Goal: Information Seeking & Learning: Learn about a topic

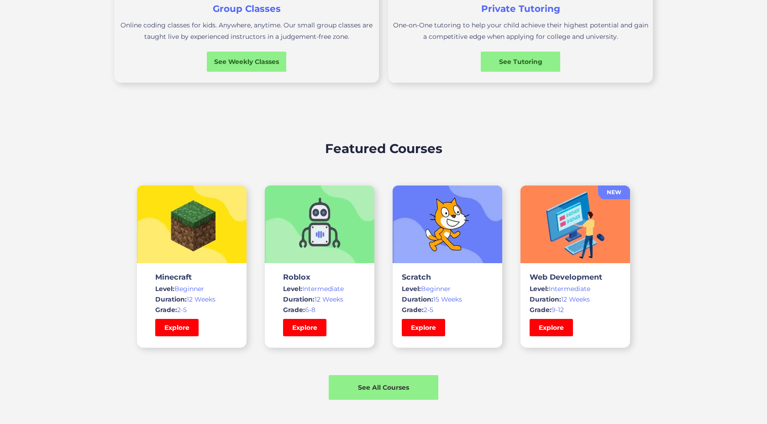
scroll to position [534, 0]
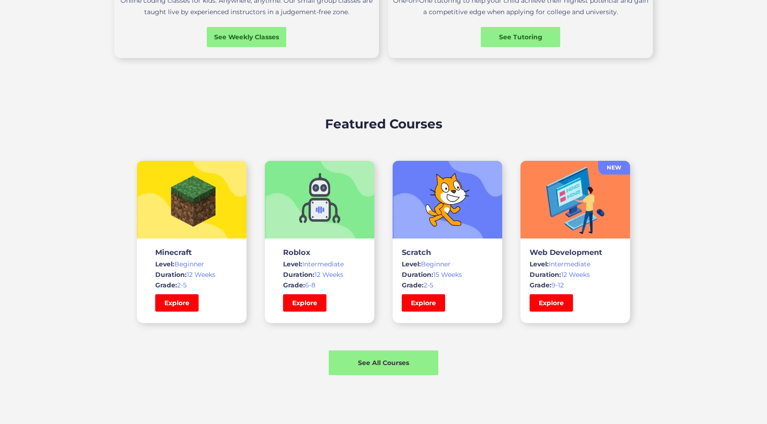
click at [420, 272] on span "Duration:" at bounding box center [417, 274] width 31 height 8
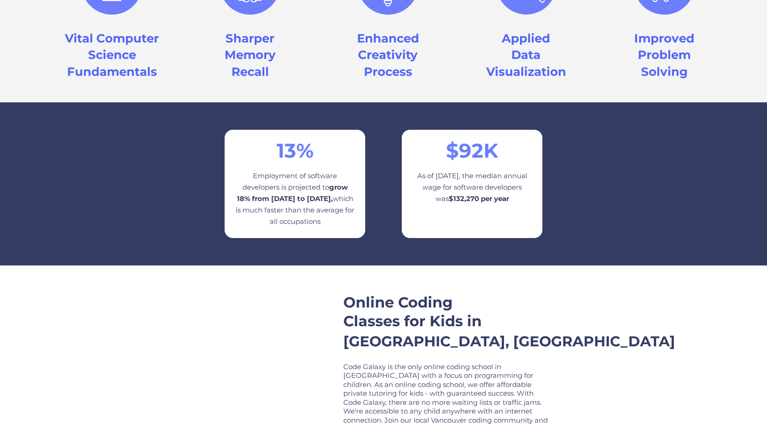
scroll to position [1122, 0]
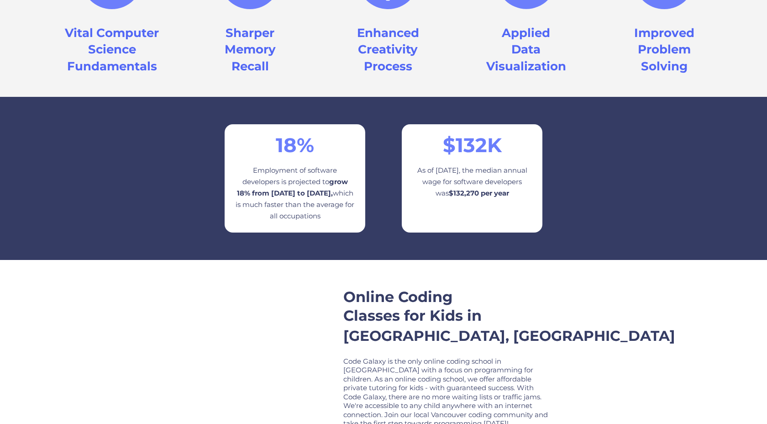
click at [464, 174] on div "As of [DATE], the median annual wage for software developers was $132,270 per y…" at bounding box center [472, 181] width 119 height 34
click at [466, 180] on div "As of [DATE], the median annual wage for software developers was $132,270 per y…" at bounding box center [472, 181] width 119 height 34
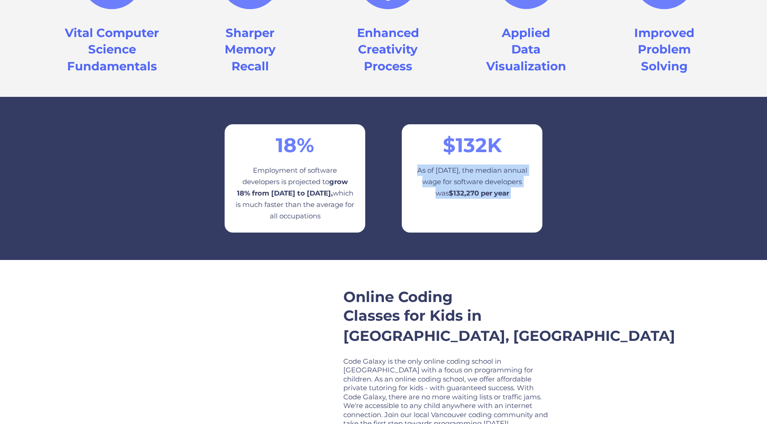
click at [466, 180] on div "As of [DATE], the median annual wage for software developers was $132,270 per y…" at bounding box center [472, 181] width 119 height 34
click at [474, 191] on strong "$132,270 per year" at bounding box center [479, 193] width 60 height 9
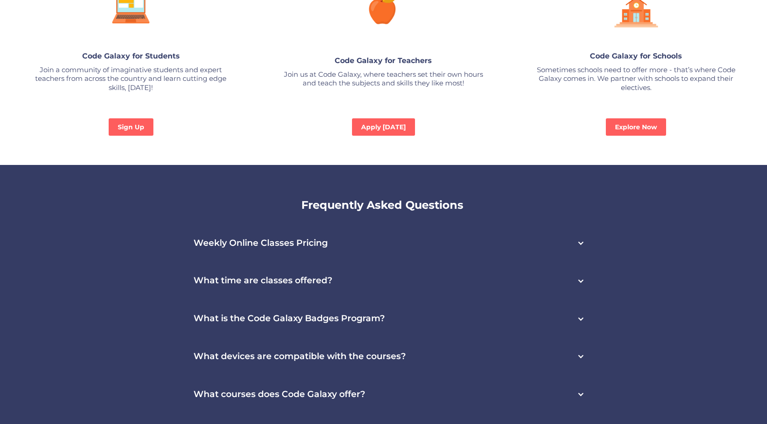
scroll to position [2379, 0]
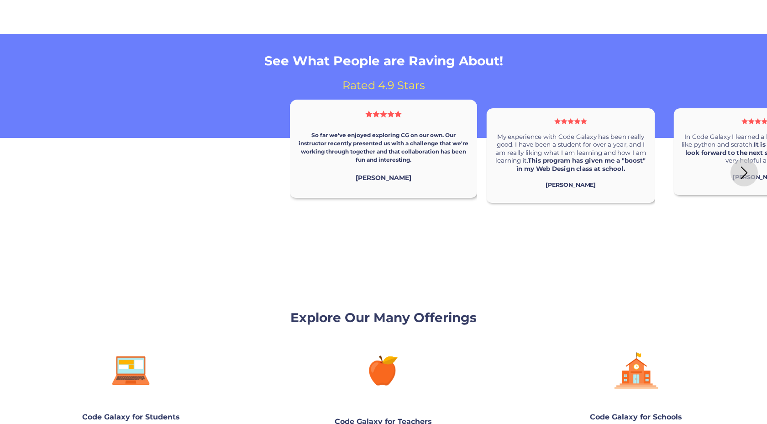
click at [471, 204] on div "So far we've enjoyed exploring CG on our own. Our instructor recently presented…" at bounding box center [383, 186] width 187 height 173
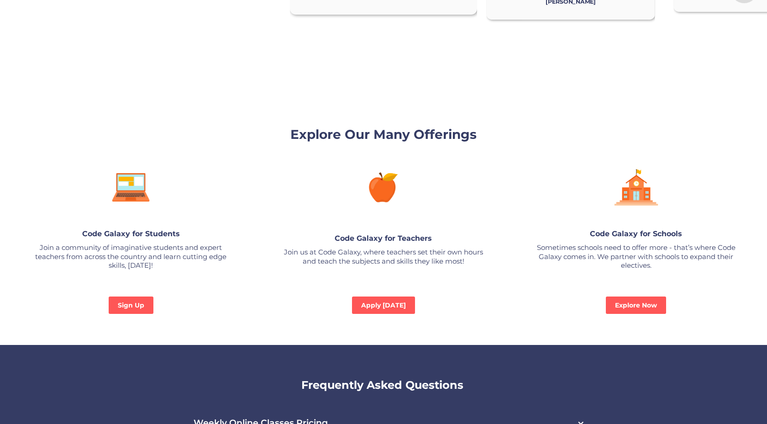
scroll to position [2564, 0]
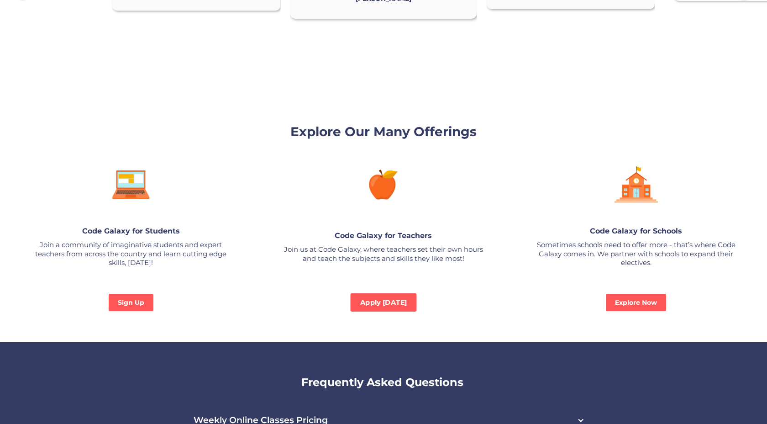
click at [391, 293] on link "Apply [DATE]" at bounding box center [384, 302] width 66 height 18
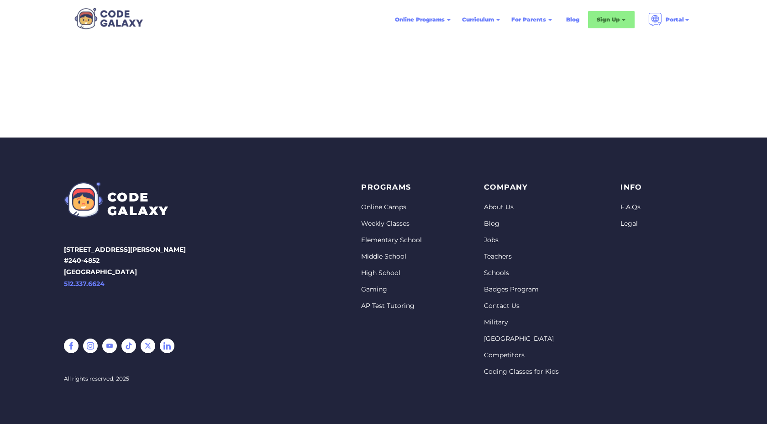
scroll to position [226, 0]
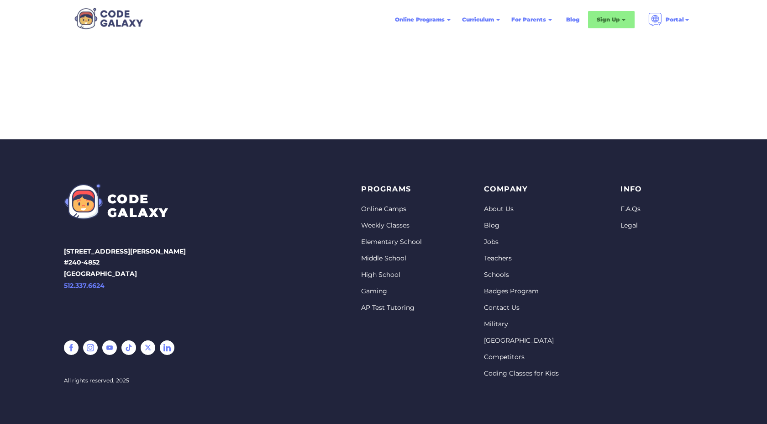
click at [165, 347] on link at bounding box center [167, 347] width 15 height 15
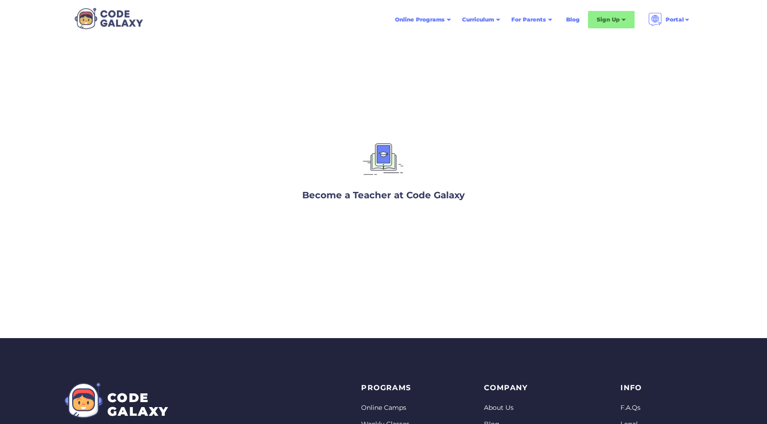
scroll to position [15, 0]
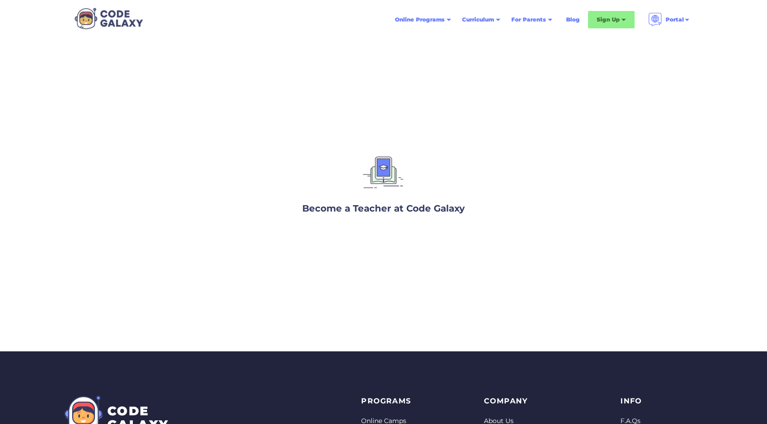
click at [372, 207] on h3 "Become a Teacher at Code Galaxy" at bounding box center [383, 208] width 162 height 14
click at [381, 163] on img at bounding box center [383, 174] width 48 height 46
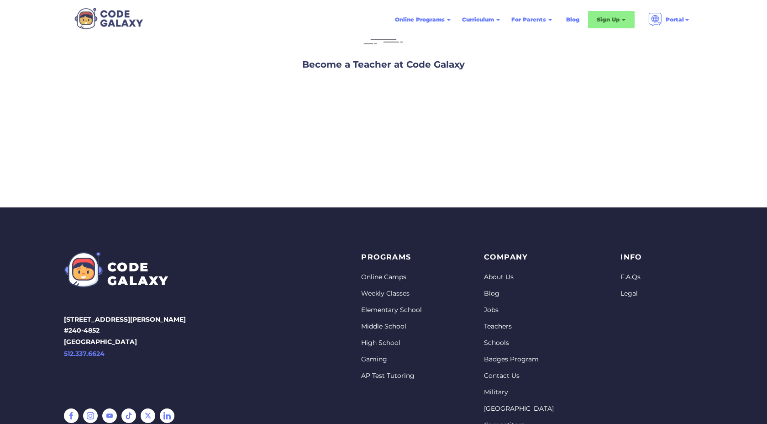
scroll to position [231, 0]
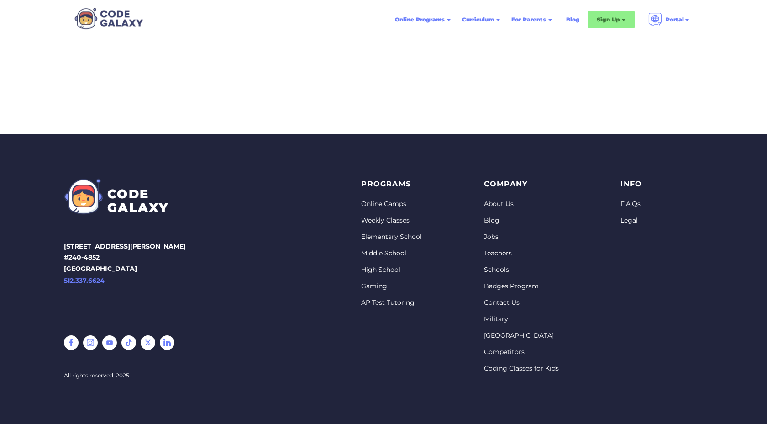
click at [497, 335] on link "[GEOGRAPHIC_DATA]" at bounding box center [521, 335] width 75 height 9
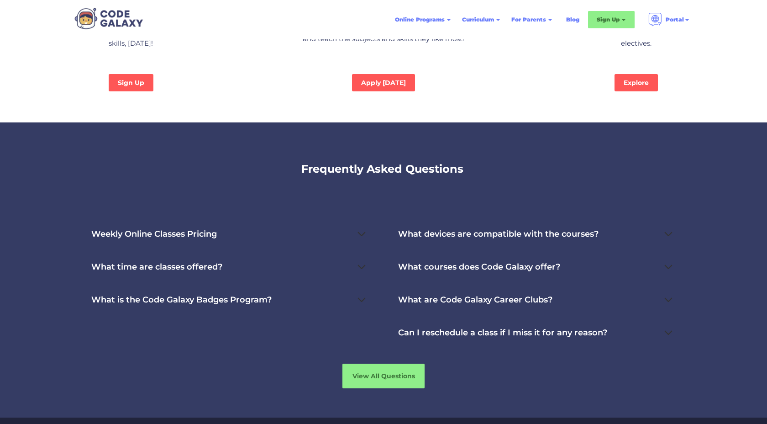
scroll to position [2885, 0]
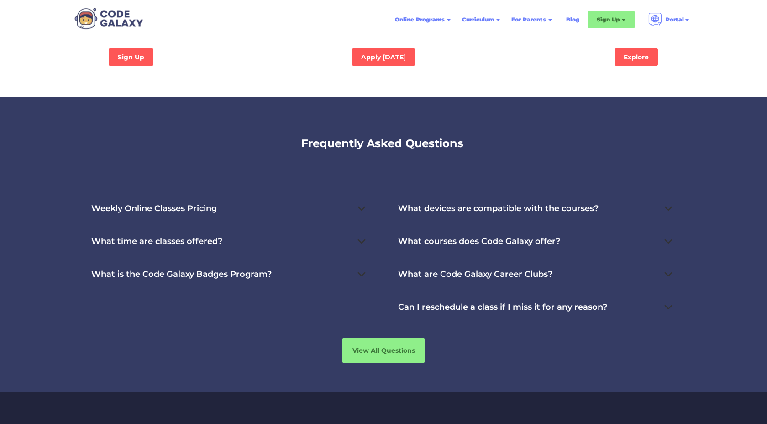
click at [508, 243] on div "What courses does Code Galaxy offer?" at bounding box center [479, 240] width 162 height 9
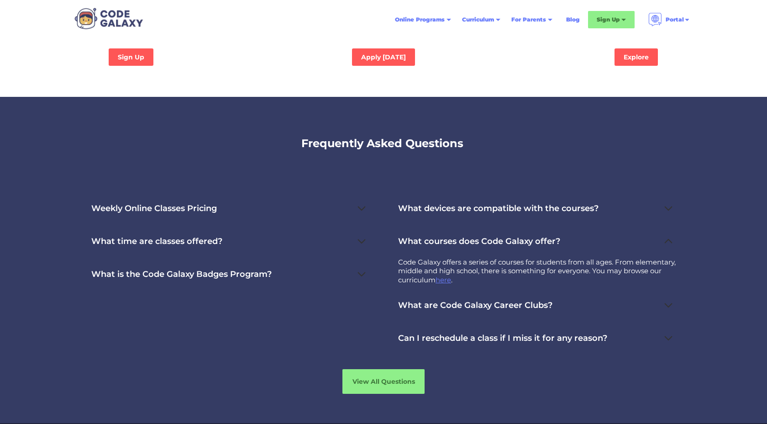
click at [508, 243] on div "What courses does Code Galaxy offer?" at bounding box center [479, 240] width 162 height 9
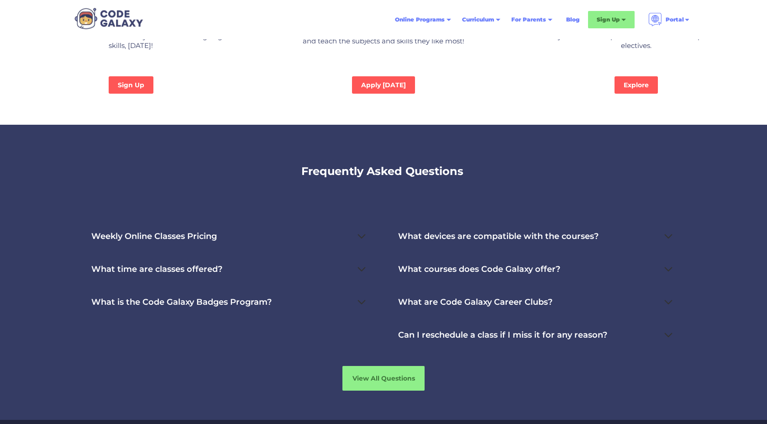
scroll to position [2833, 0]
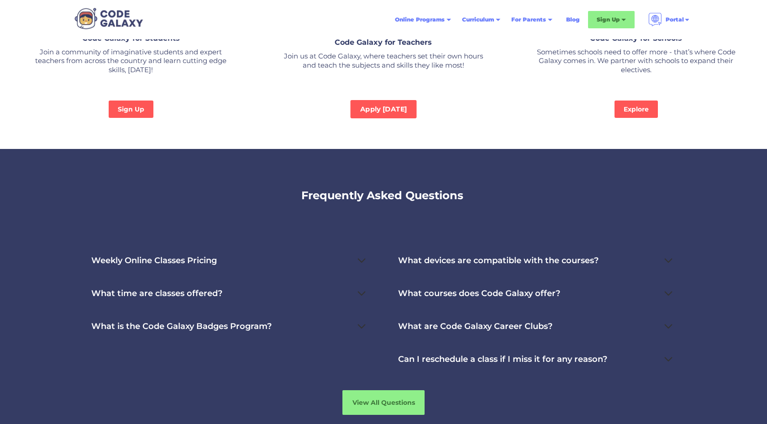
click at [363, 117] on link "Apply [DATE]" at bounding box center [384, 109] width 66 height 18
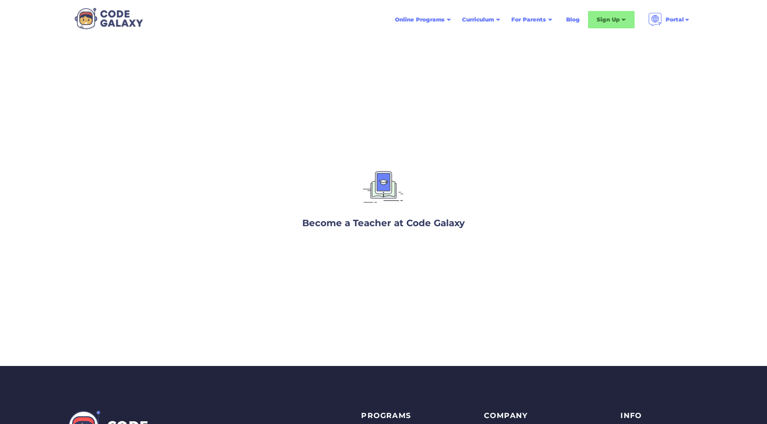
click at [375, 224] on h3 "Become a Teacher at Code Galaxy" at bounding box center [383, 223] width 162 height 14
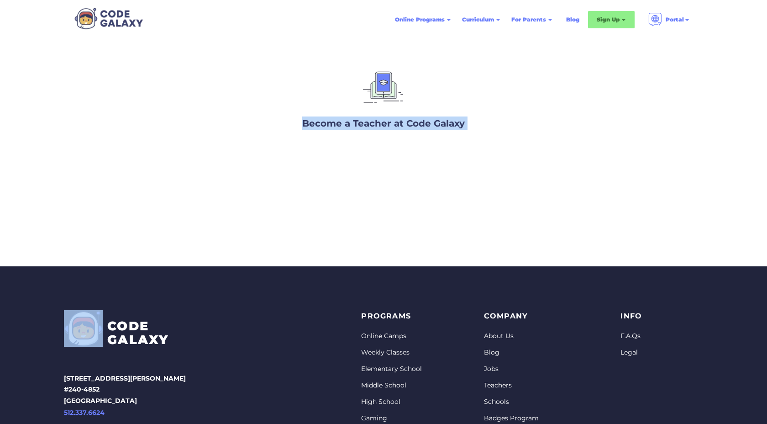
scroll to position [136, 0]
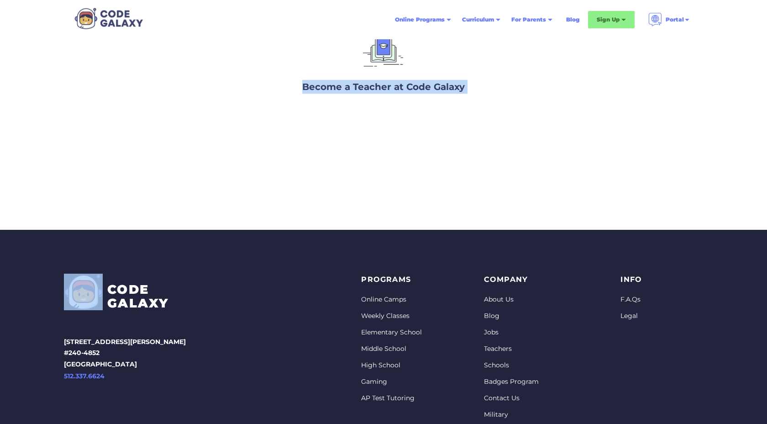
click at [493, 330] on link "Jobs" at bounding box center [521, 332] width 75 height 9
